Goal: Task Accomplishment & Management: Use online tool/utility

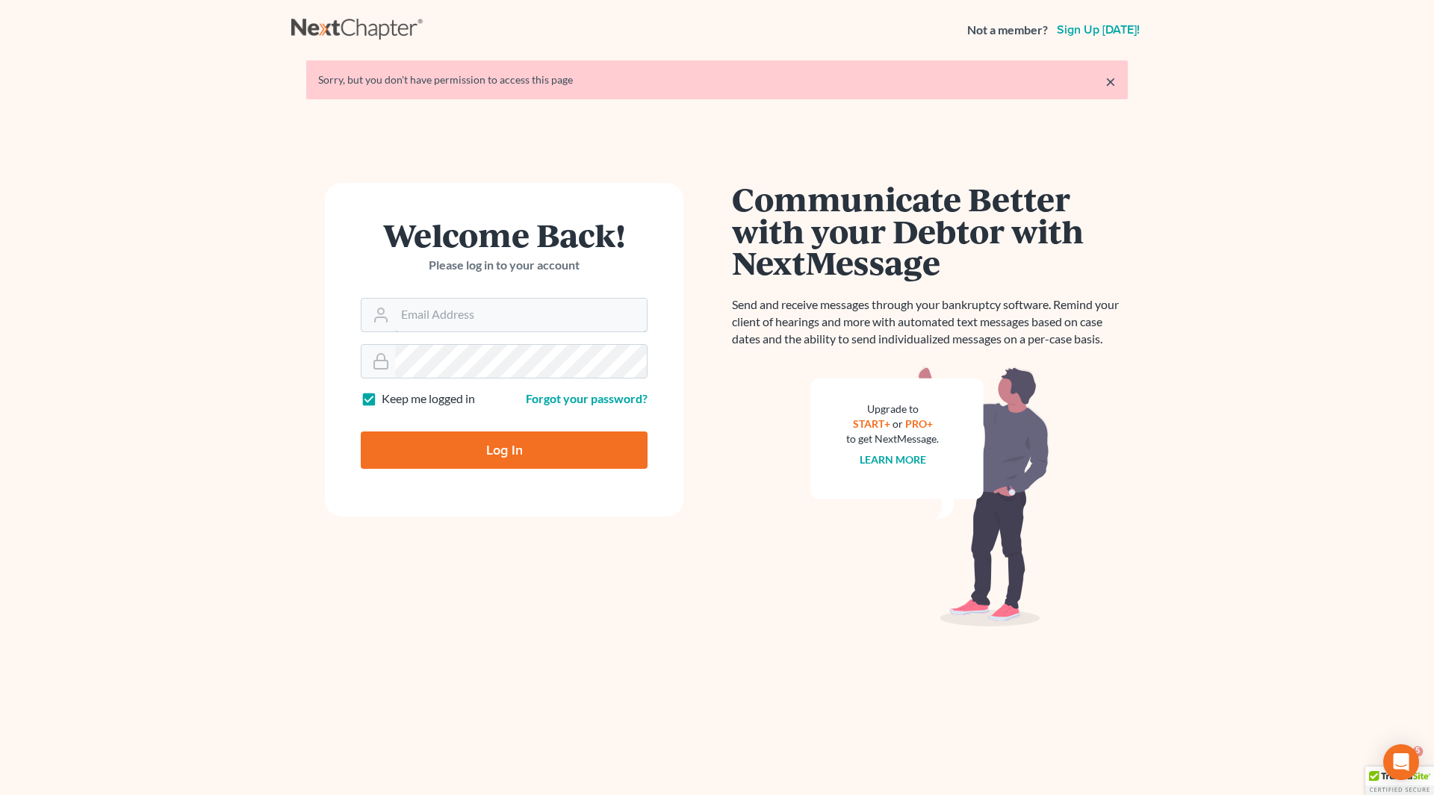
type input "[EMAIL_ADDRESS][DOMAIN_NAME]"
click at [512, 448] on input "Log In" at bounding box center [504, 450] width 287 height 37
type input "Thinking..."
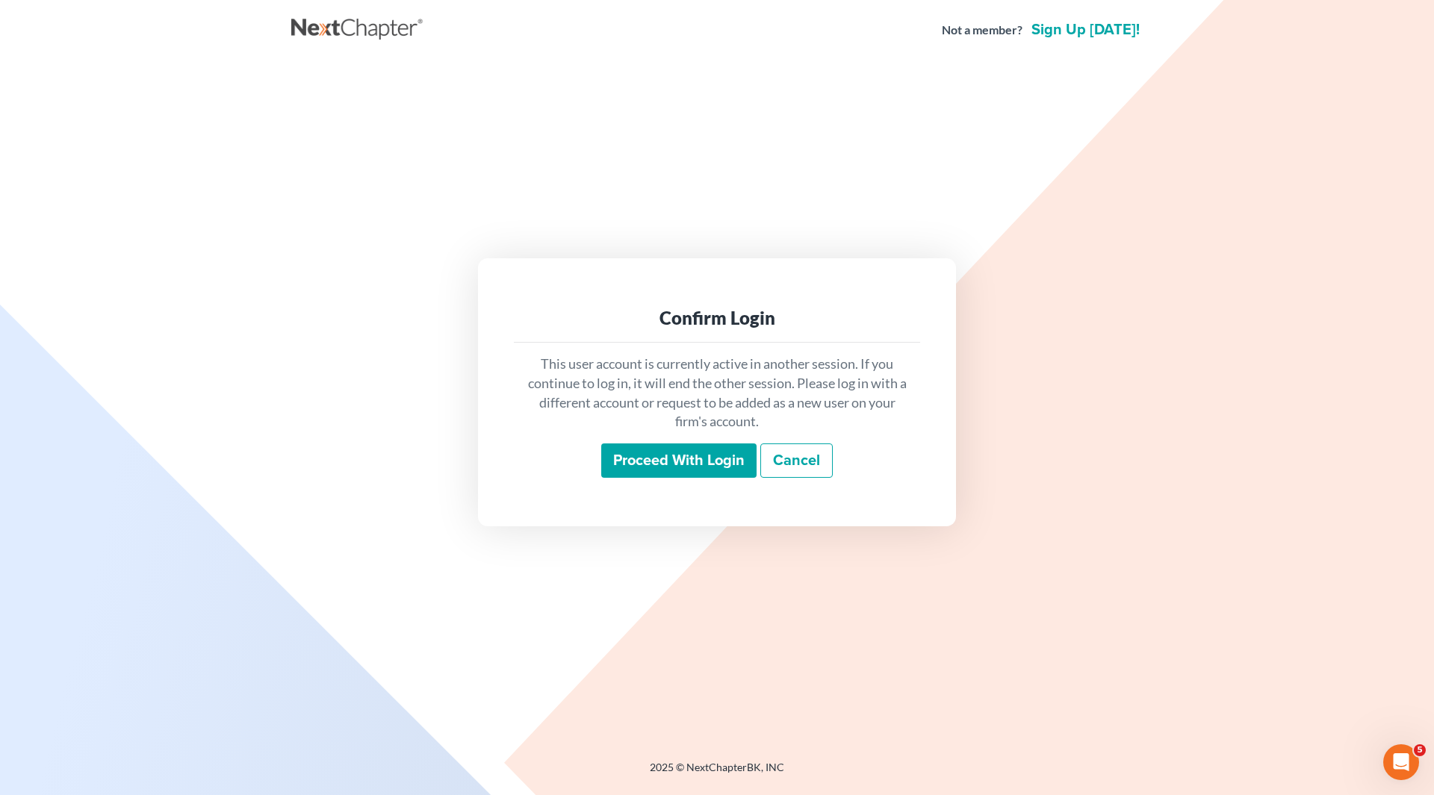
click at [681, 463] on input "Proceed with login" at bounding box center [678, 461] width 155 height 34
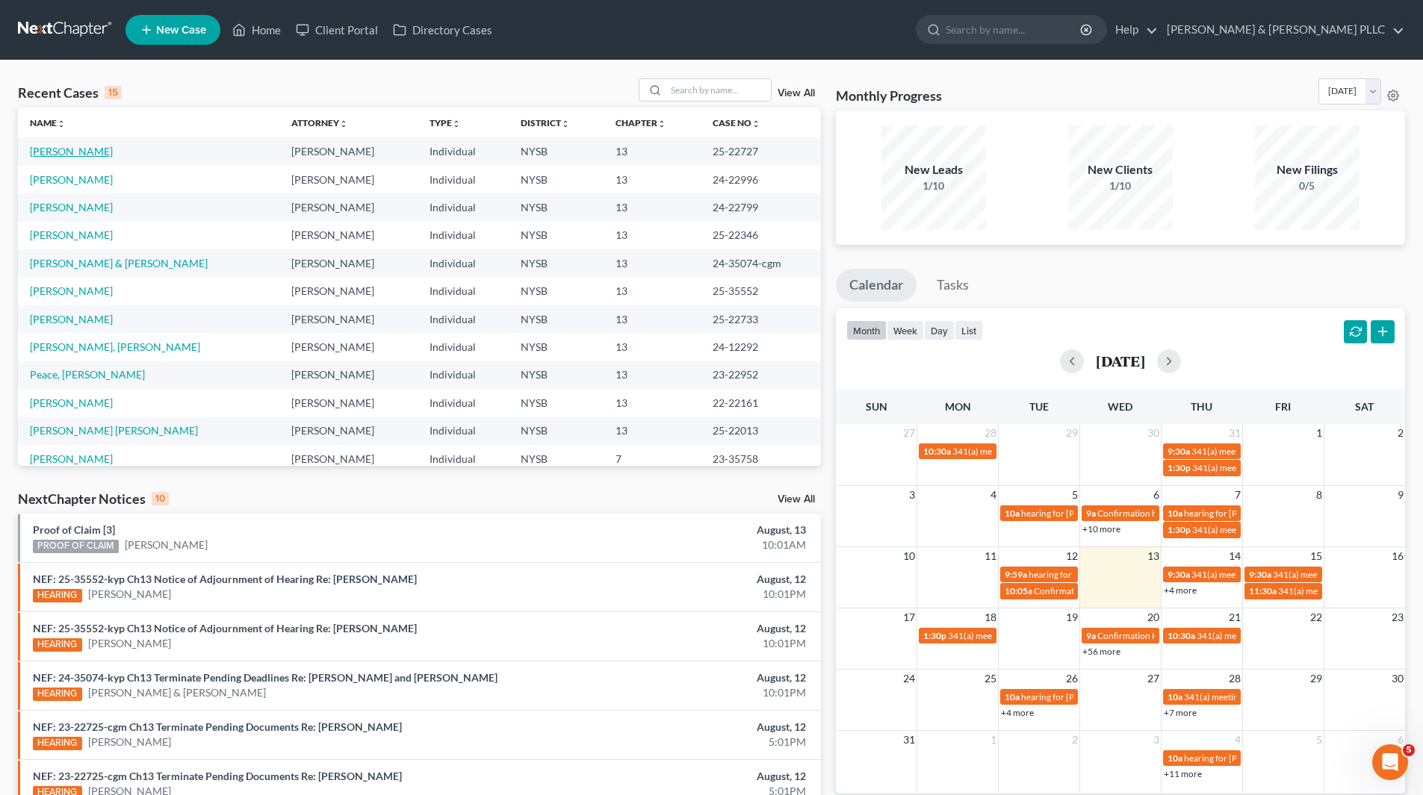
click at [93, 150] on link "[PERSON_NAME]" at bounding box center [71, 151] width 83 height 13
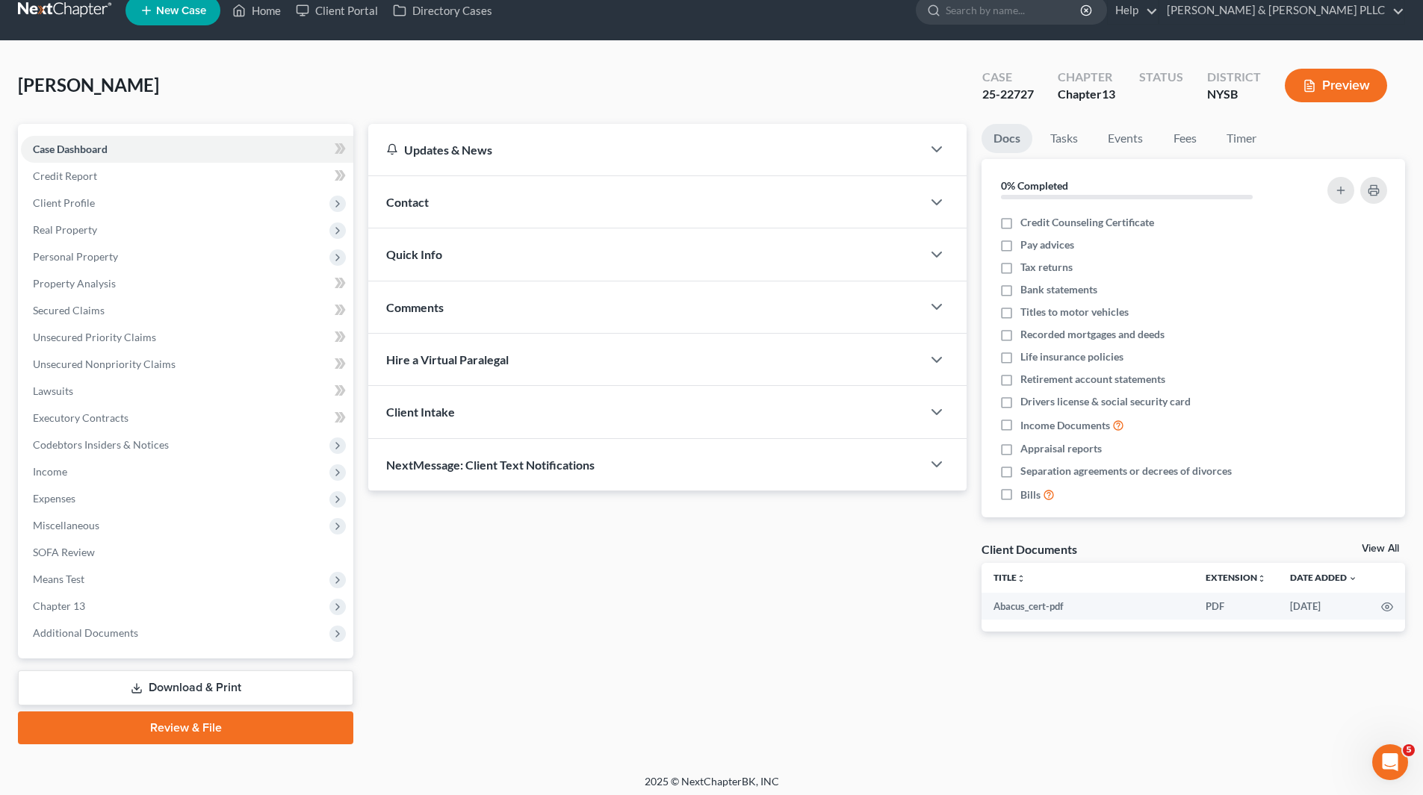
scroll to position [25, 0]
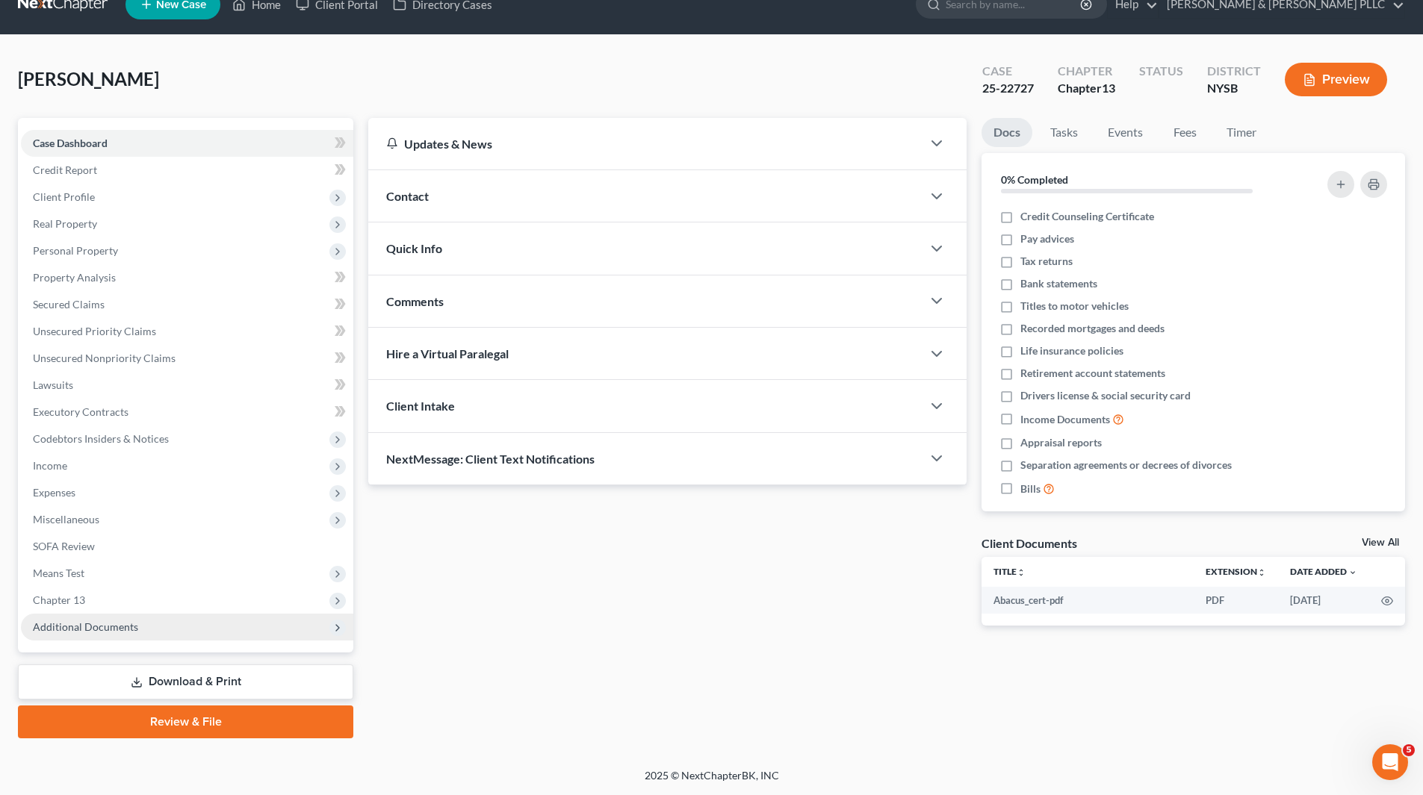
click at [110, 625] on span "Additional Documents" at bounding box center [85, 627] width 105 height 13
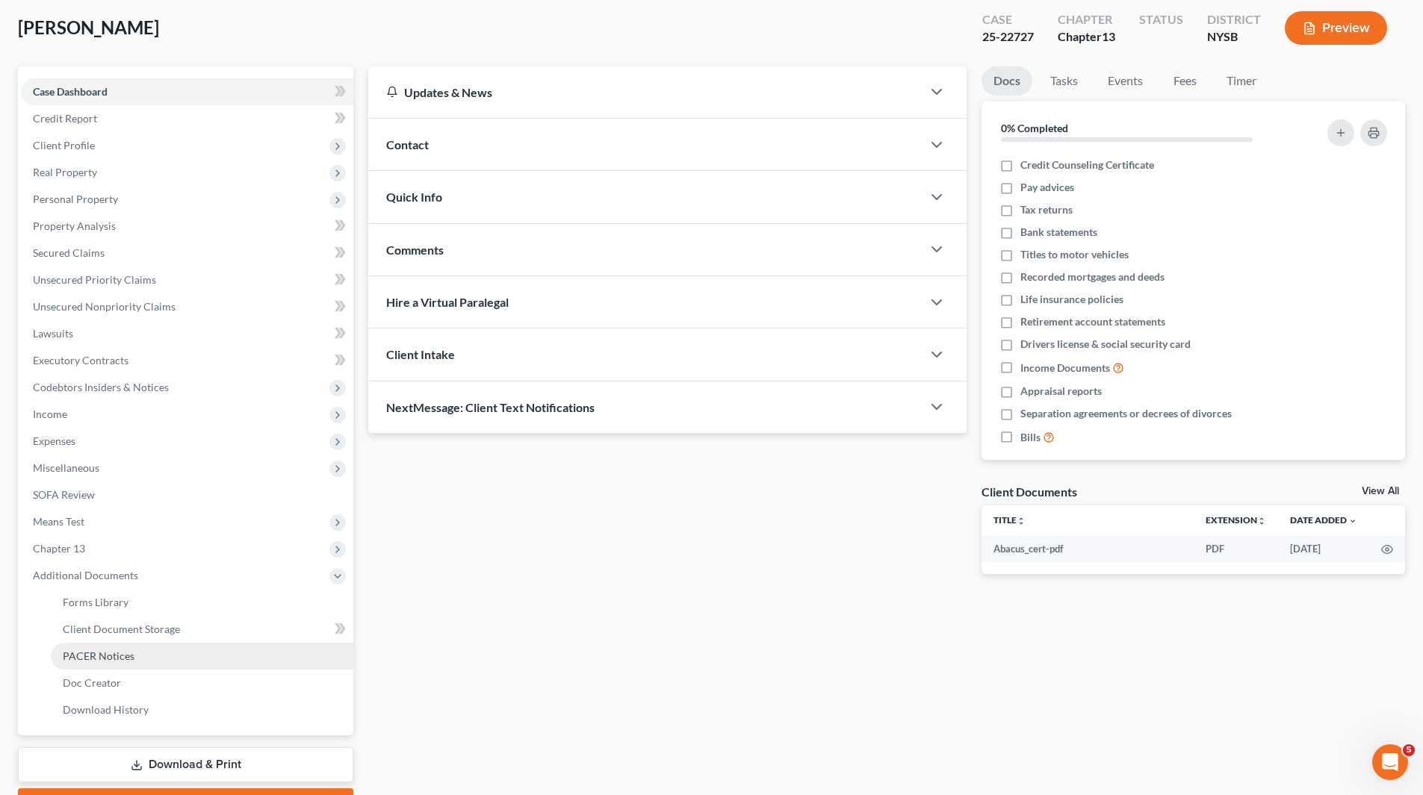
scroll to position [160, 0]
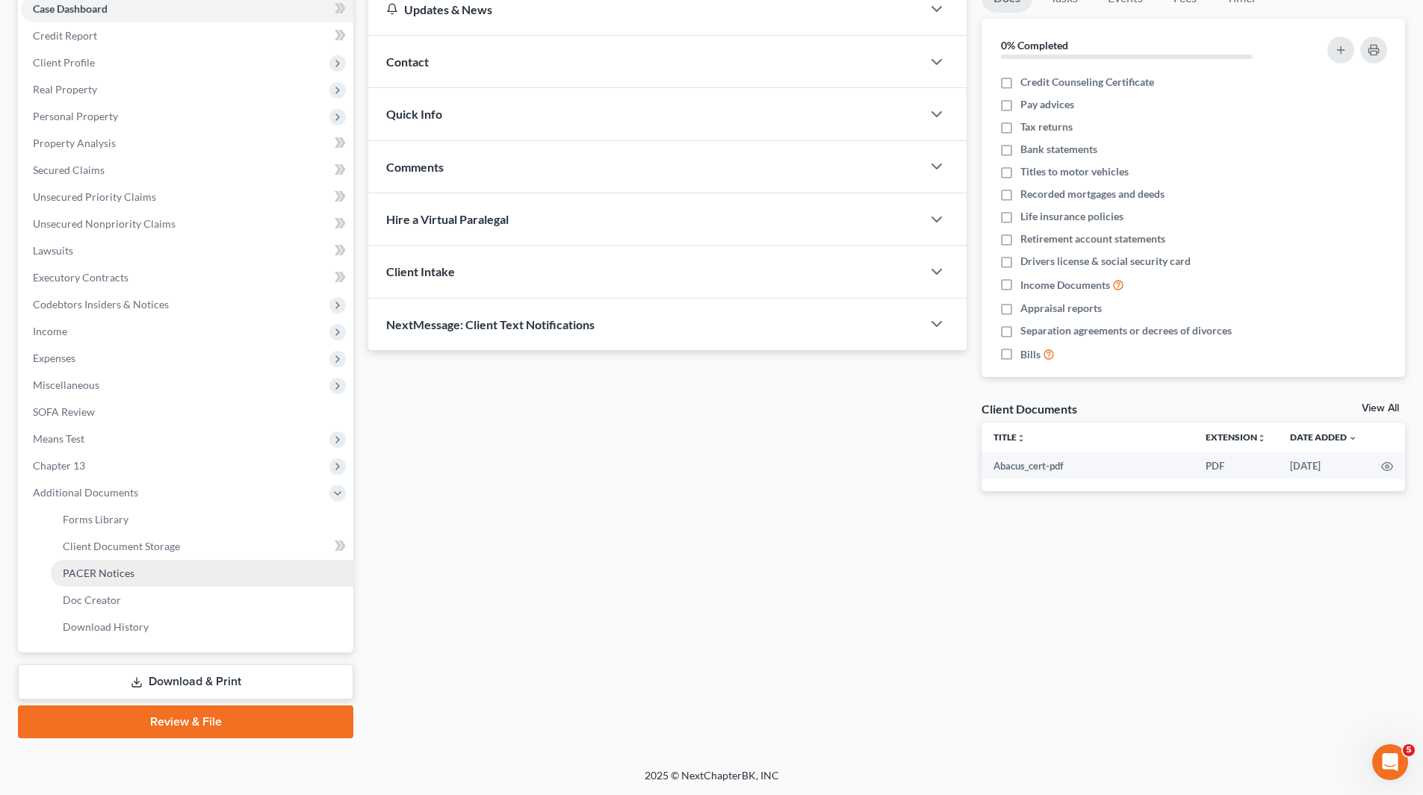
click at [134, 576] on link "PACER Notices" at bounding box center [202, 573] width 302 height 27
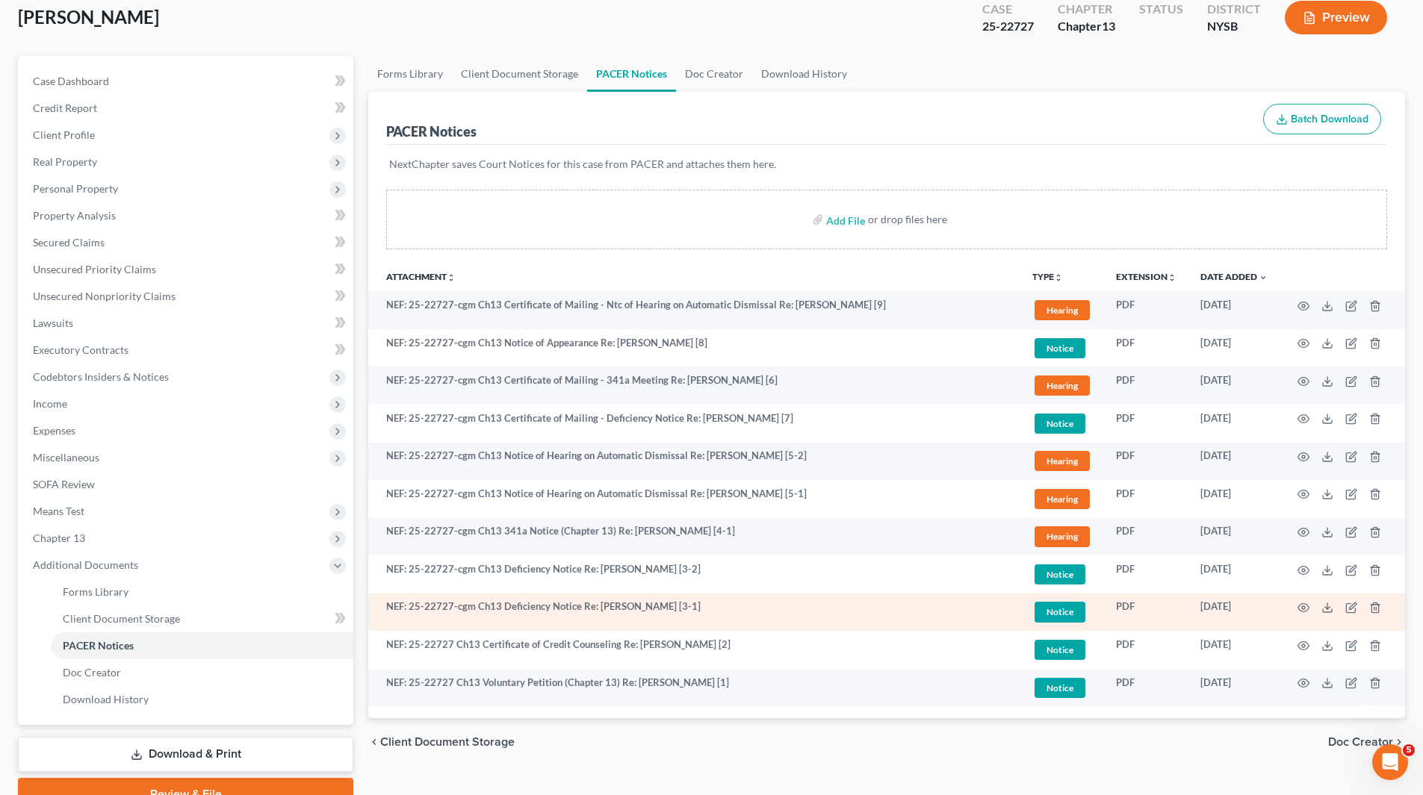
scroll to position [160, 0]
